Goal: Communication & Community: Answer question/provide support

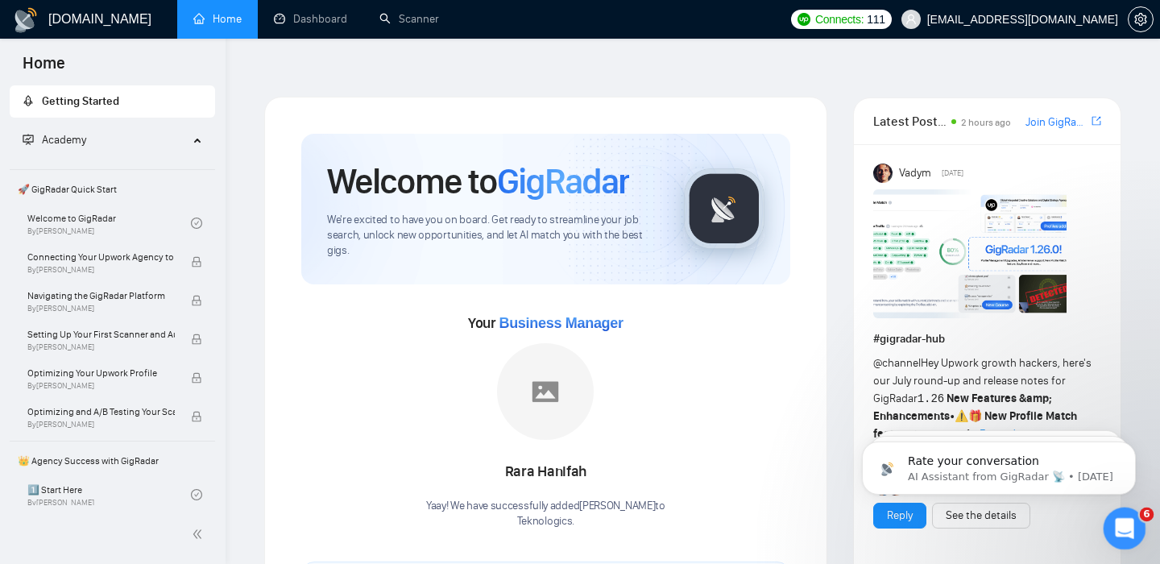
click at [1126, 510] on div "Open Intercom Messenger" at bounding box center [1121, 525] width 53 height 53
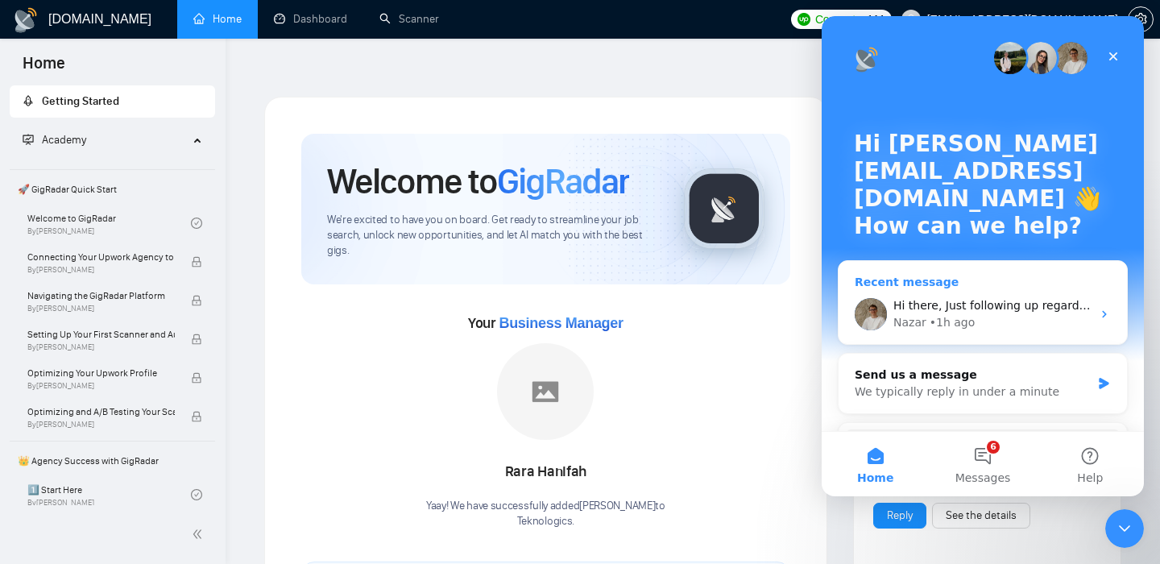
click at [957, 298] on div "Hi there, Just following up regarding your recent request. Is there anything el…" at bounding box center [992, 305] width 198 height 17
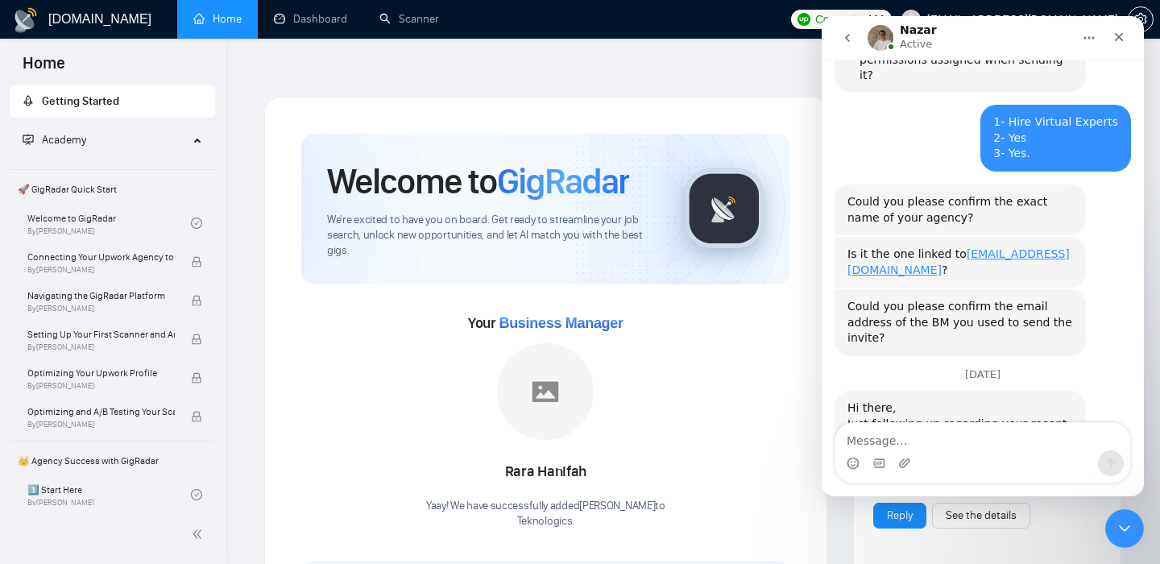
scroll to position [898, 0]
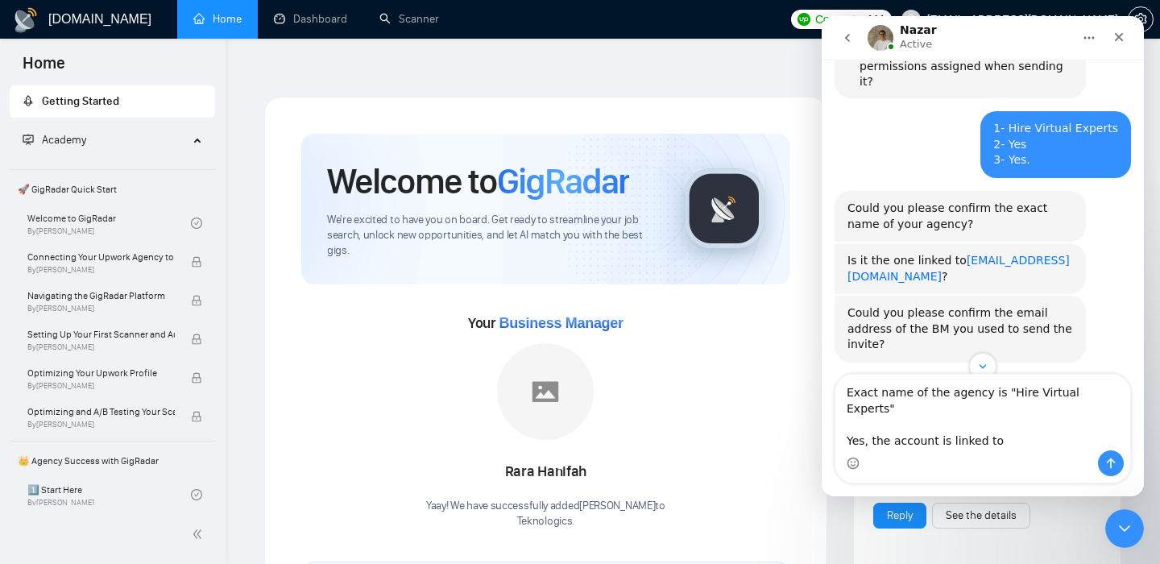
drag, startPoint x: 1027, startPoint y: 212, endPoint x: 847, endPoint y: 214, distance: 179.6
click at [847, 253] on div "Is it the one linked to [EMAIL_ADDRESS][DOMAIN_NAME] ?" at bounding box center [959, 268] width 225 height 31
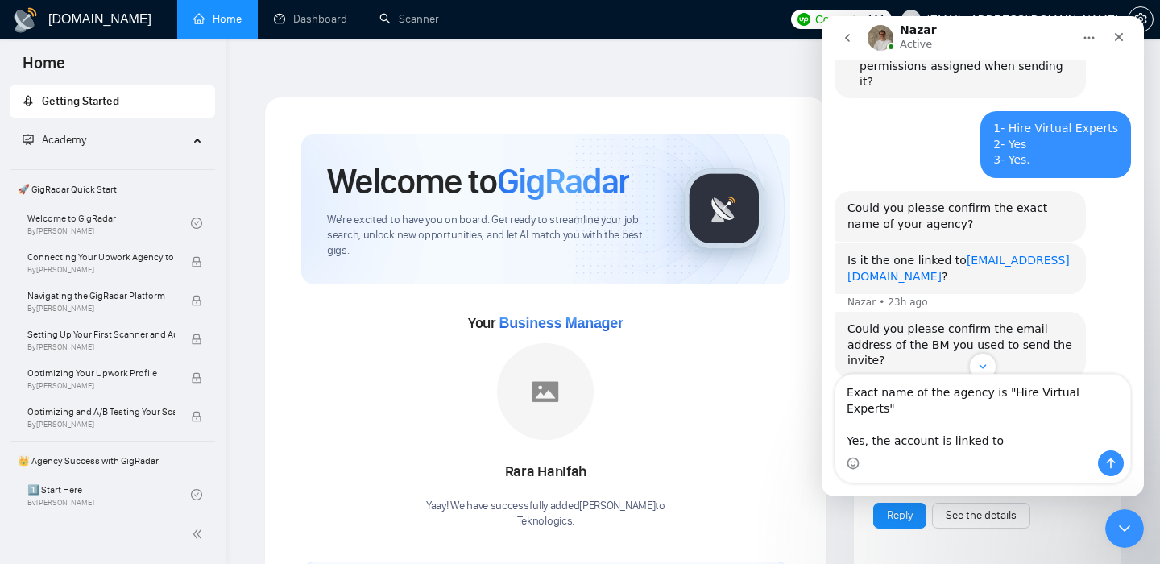
copy link "[EMAIL_ADDRESS][DOMAIN_NAME]"
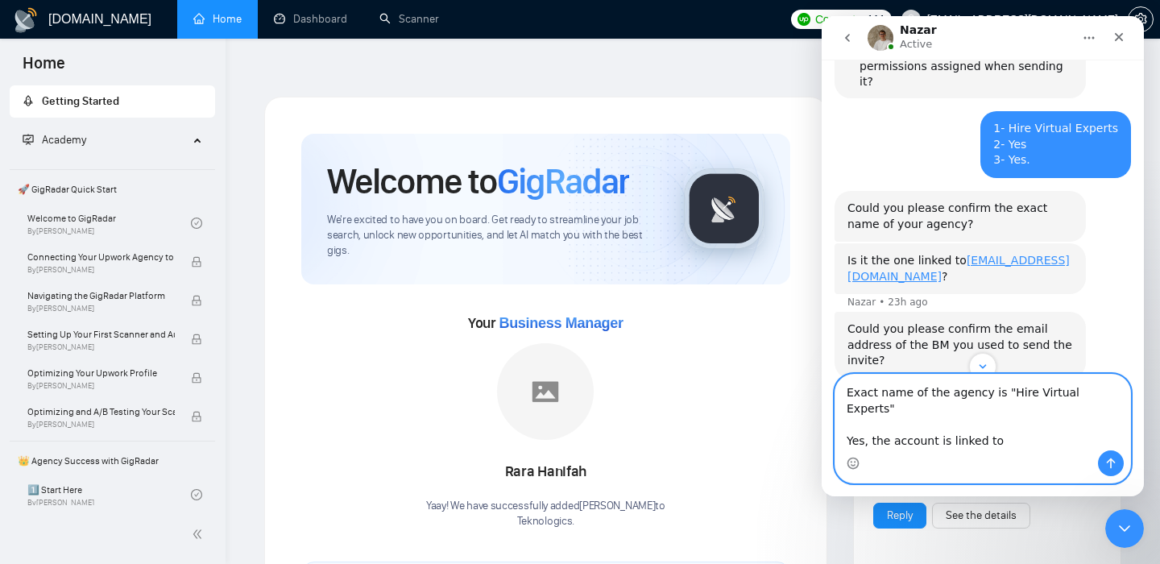
click at [1015, 449] on textarea "Exact name of the agency is "Hire Virtual Experts" Yes, the account is linked to" at bounding box center [982, 412] width 295 height 76
paste textarea "[EMAIL_ADDRESS][DOMAIN_NAME]"
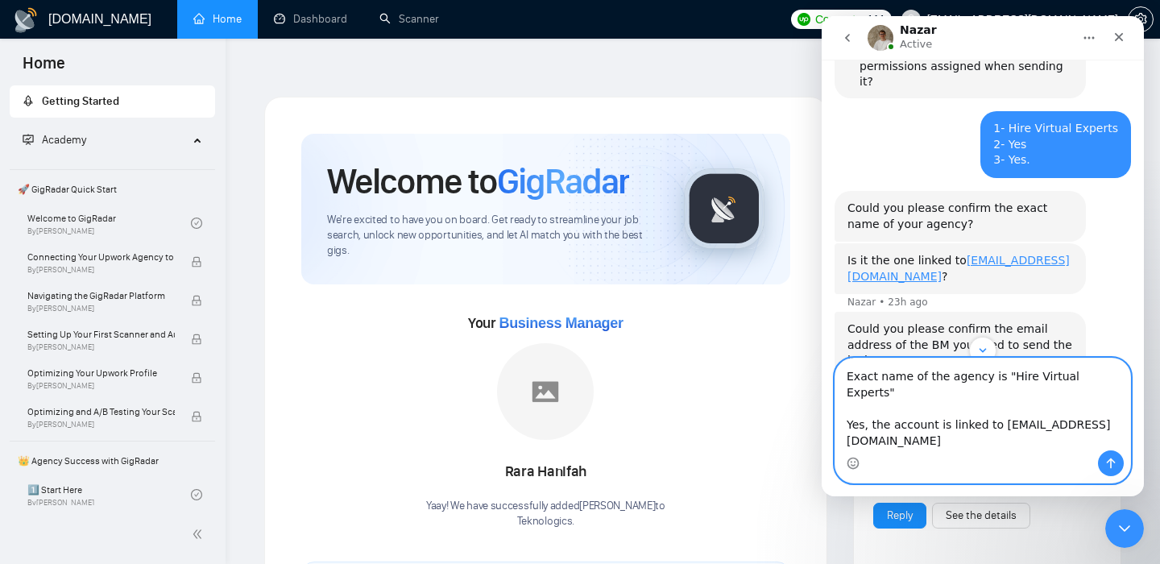
click at [892, 428] on textarea "Exact name of the agency is "Hire Virtual Experts" Yes, the account is linked t…" at bounding box center [982, 404] width 295 height 92
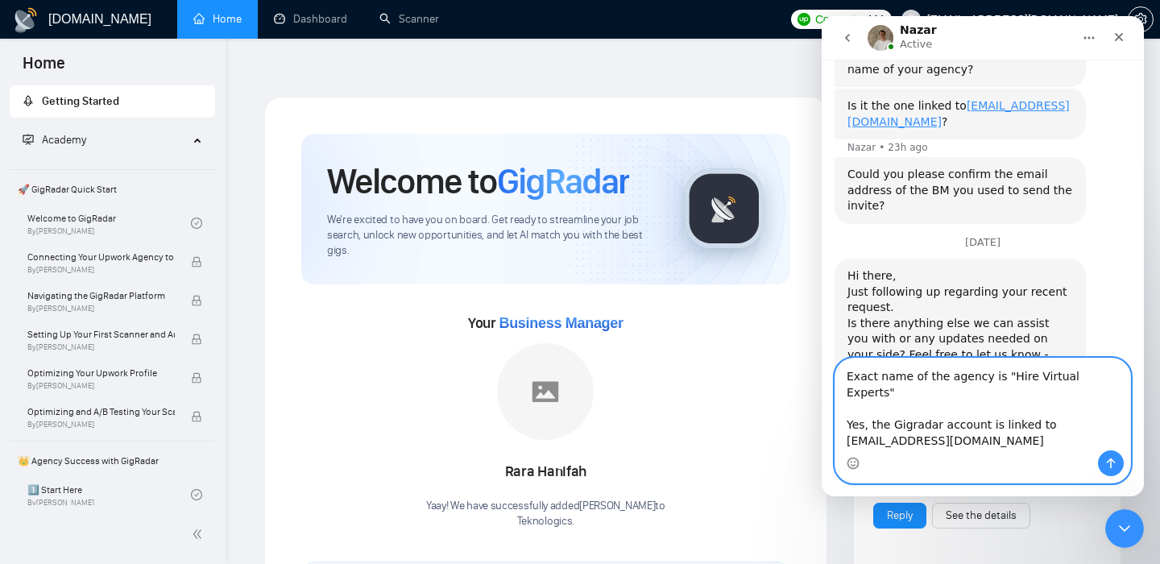
scroll to position [1069, 0]
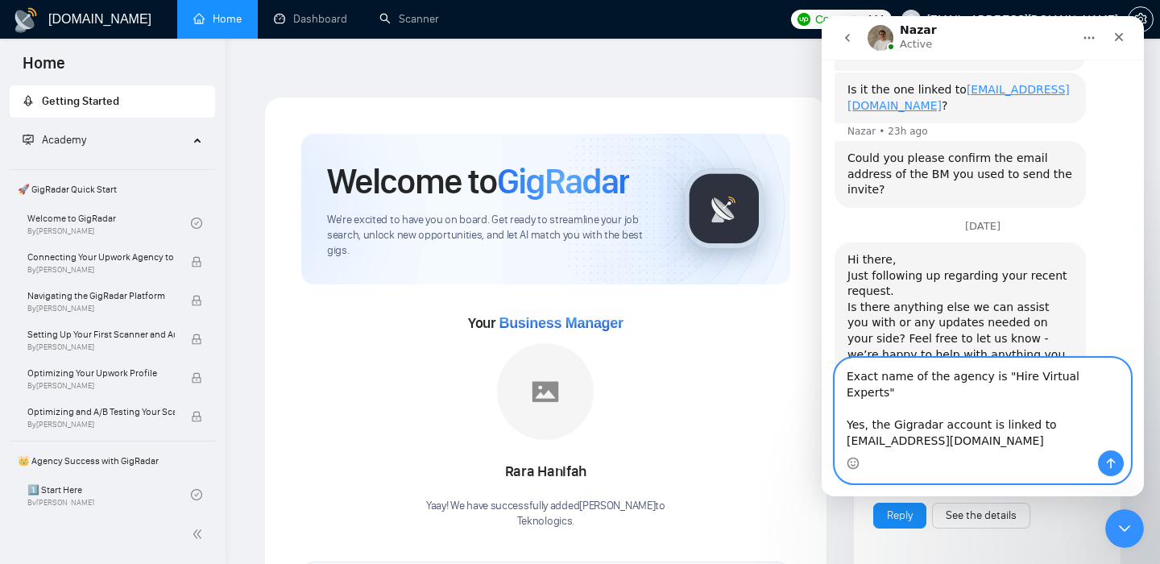
type textarea "Exact name of the agency is "Hire Virtual Experts" Yes, the Gigradar account is…"
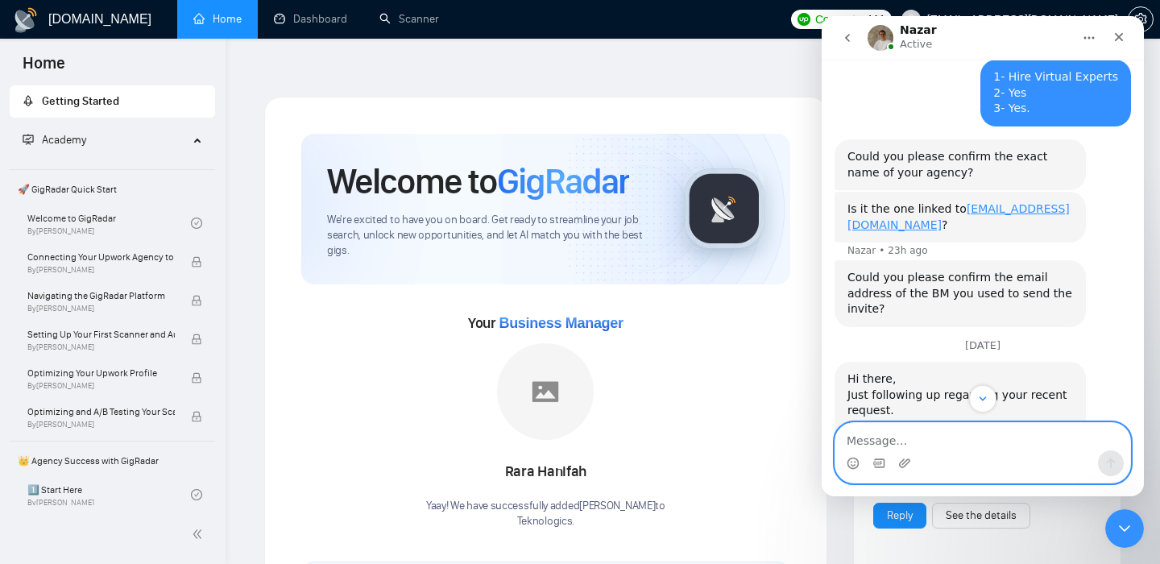
scroll to position [1092, 0]
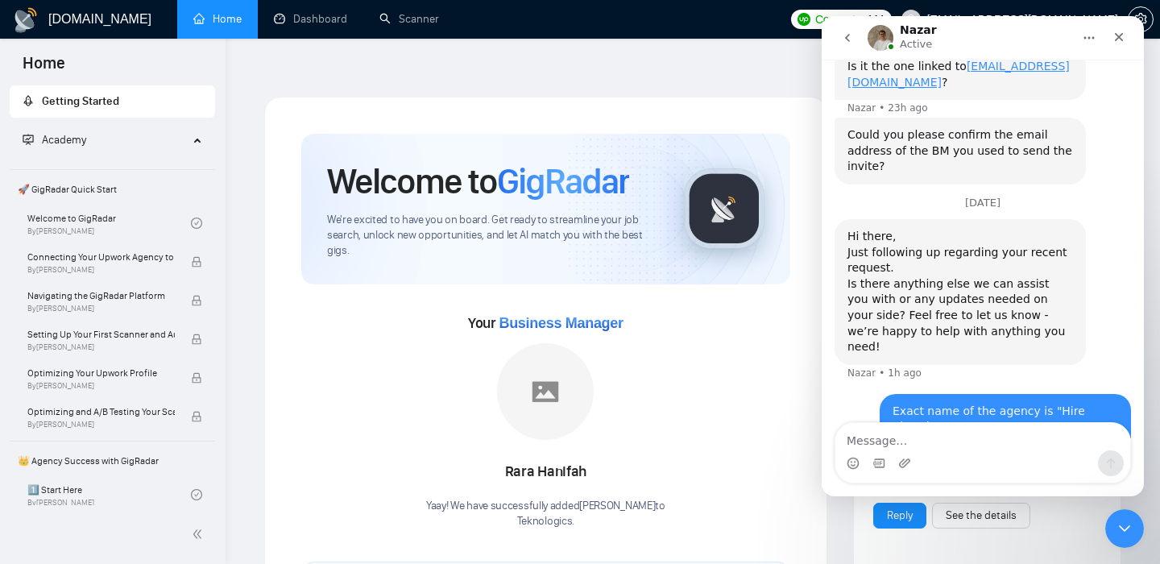
click at [995, 24] on div "Nazar Active" at bounding box center [969, 38] width 205 height 28
click at [851, 46] on button "go back" at bounding box center [847, 38] width 31 height 31
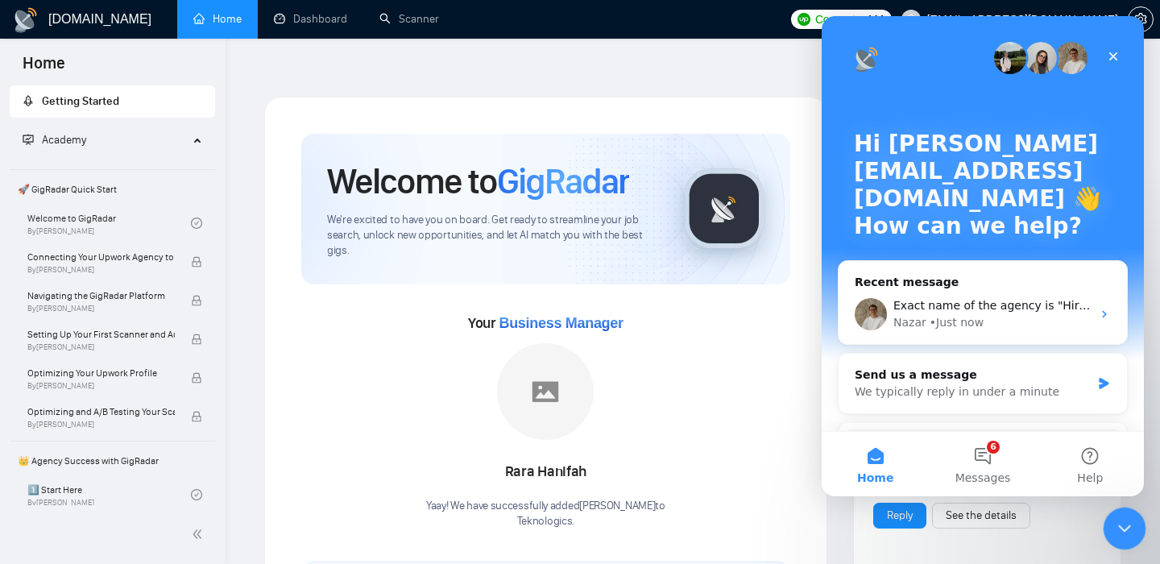
click at [1124, 525] on icon "Close Intercom Messenger" at bounding box center [1121, 526] width 11 height 6
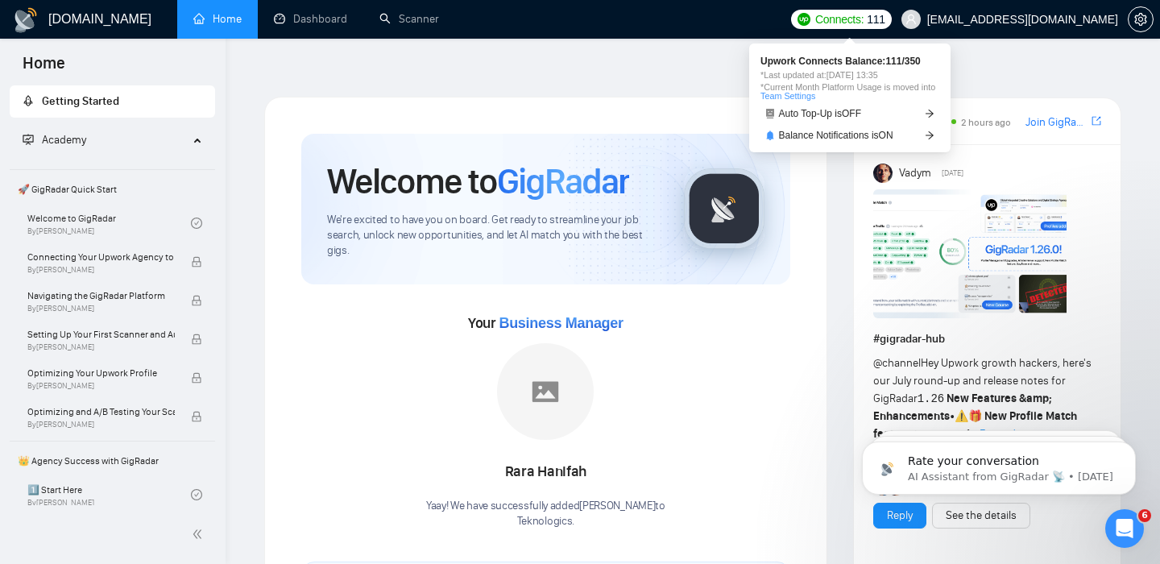
click at [884, 20] on span "111" at bounding box center [875, 19] width 18 height 18
